Goal: Find specific page/section: Find specific page/section

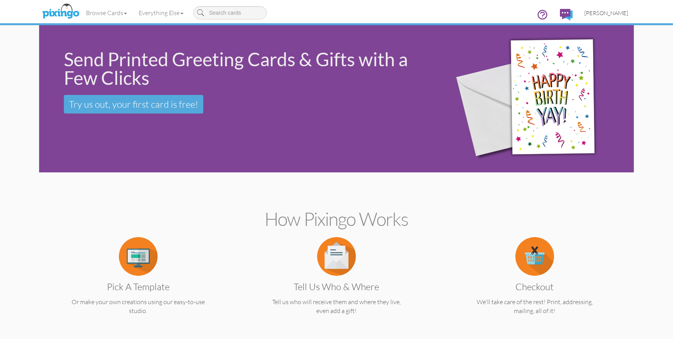
drag, startPoint x: 606, startPoint y: 12, endPoint x: 601, endPoint y: 19, distance: 8.9
click at [605, 12] on span "[PERSON_NAME]" at bounding box center [606, 13] width 44 height 7
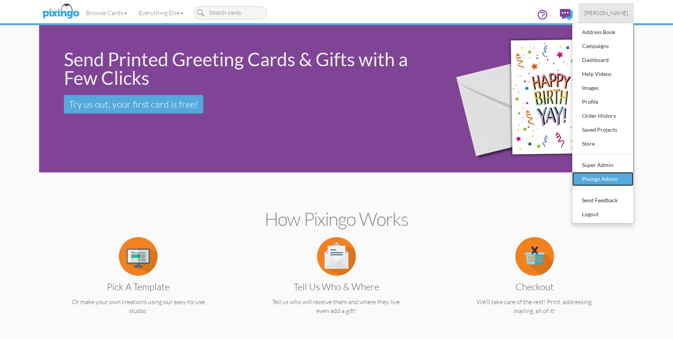
click at [600, 174] on div "Pixingo Admin" at bounding box center [603, 179] width 46 height 12
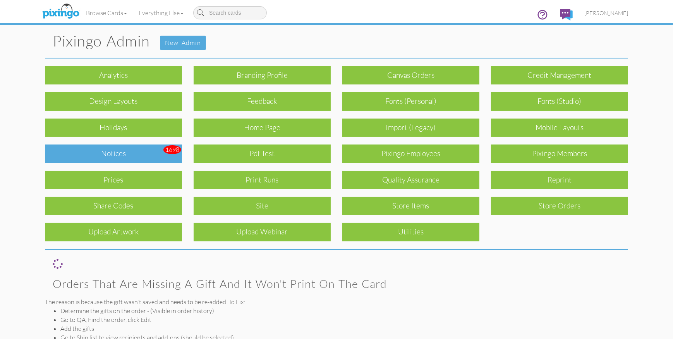
click at [133, 158] on div "Notices" at bounding box center [113, 153] width 137 height 18
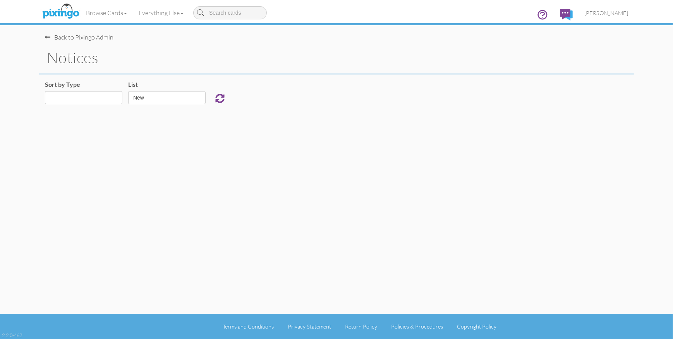
select select "object:11981"
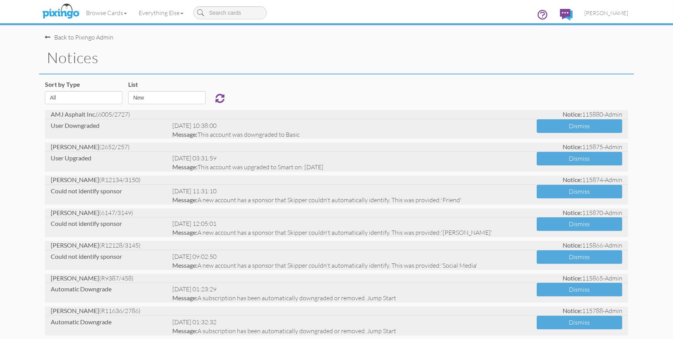
click at [275, 71] on div "notices" at bounding box center [336, 58] width 595 height 33
click at [278, 68] on div "notices" at bounding box center [336, 58] width 595 height 33
click at [269, 55] on h1 "notices" at bounding box center [340, 58] width 587 height 16
click at [617, 12] on span "[PERSON_NAME]" at bounding box center [606, 13] width 44 height 7
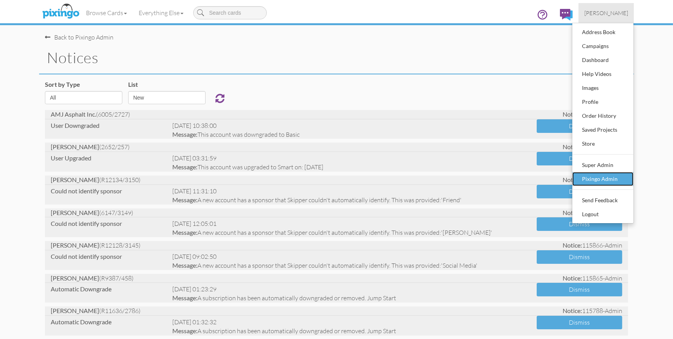
click at [601, 175] on div "Pixingo Admin" at bounding box center [603, 179] width 46 height 12
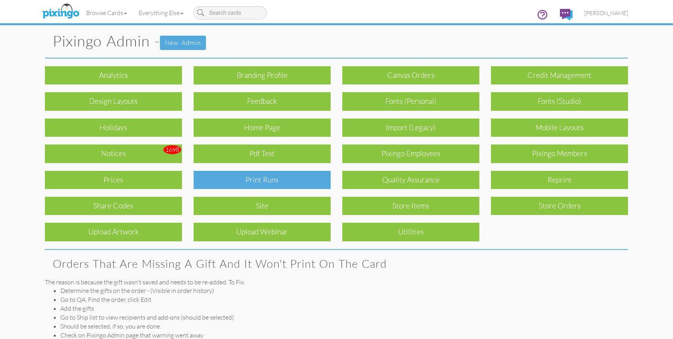
click at [276, 182] on div "Print Runs" at bounding box center [262, 180] width 137 height 18
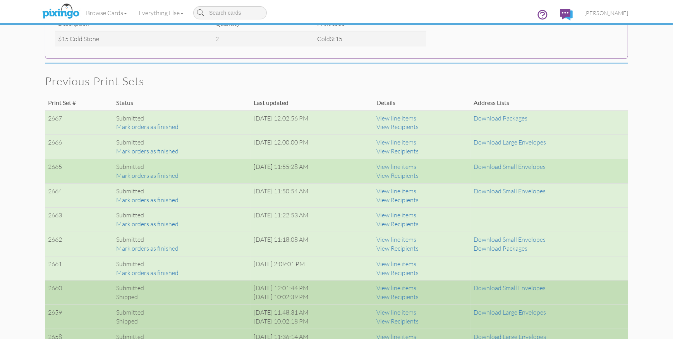
scroll to position [453, 0]
